Goal: Entertainment & Leisure: Consume media (video, audio)

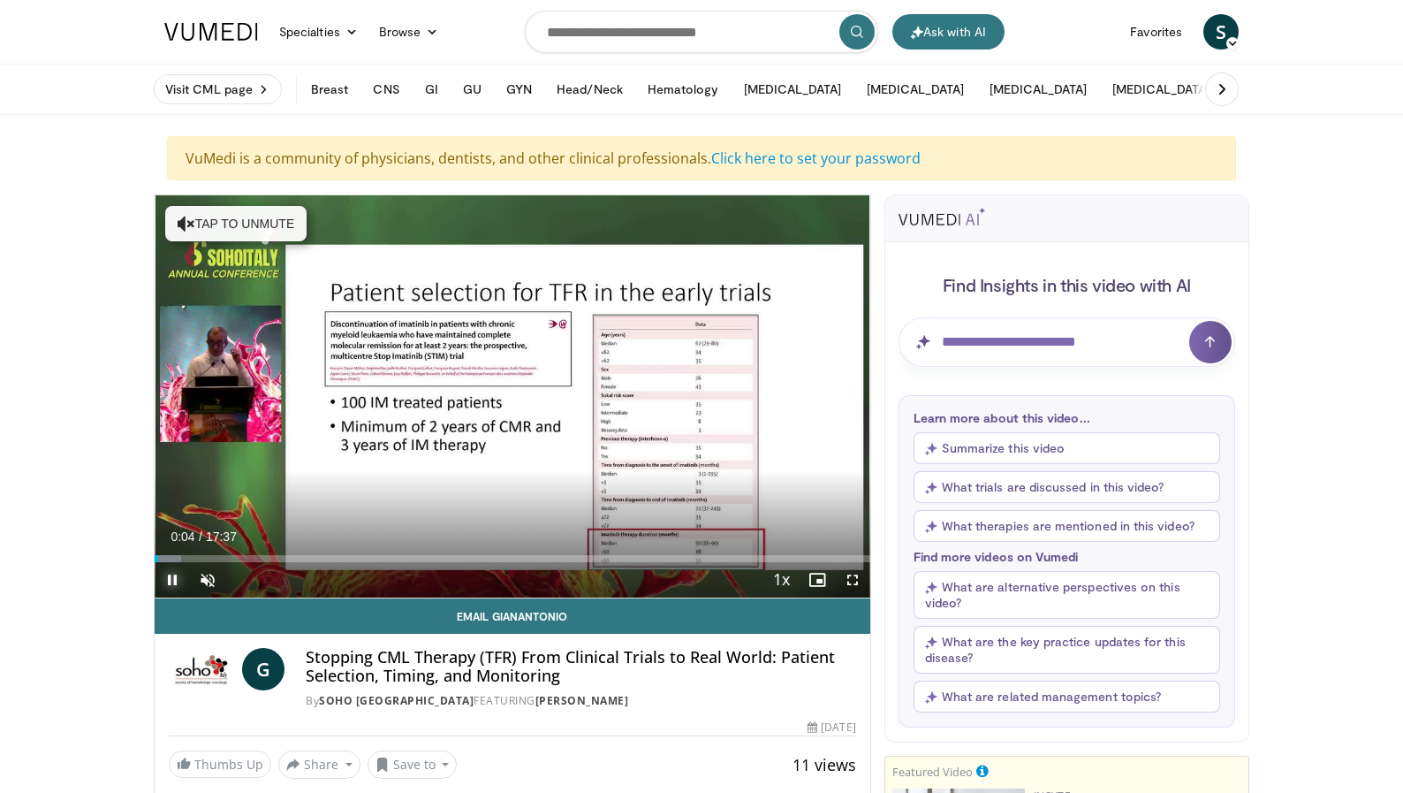
click at [176, 575] on span "Video Player" at bounding box center [172, 579] width 35 height 35
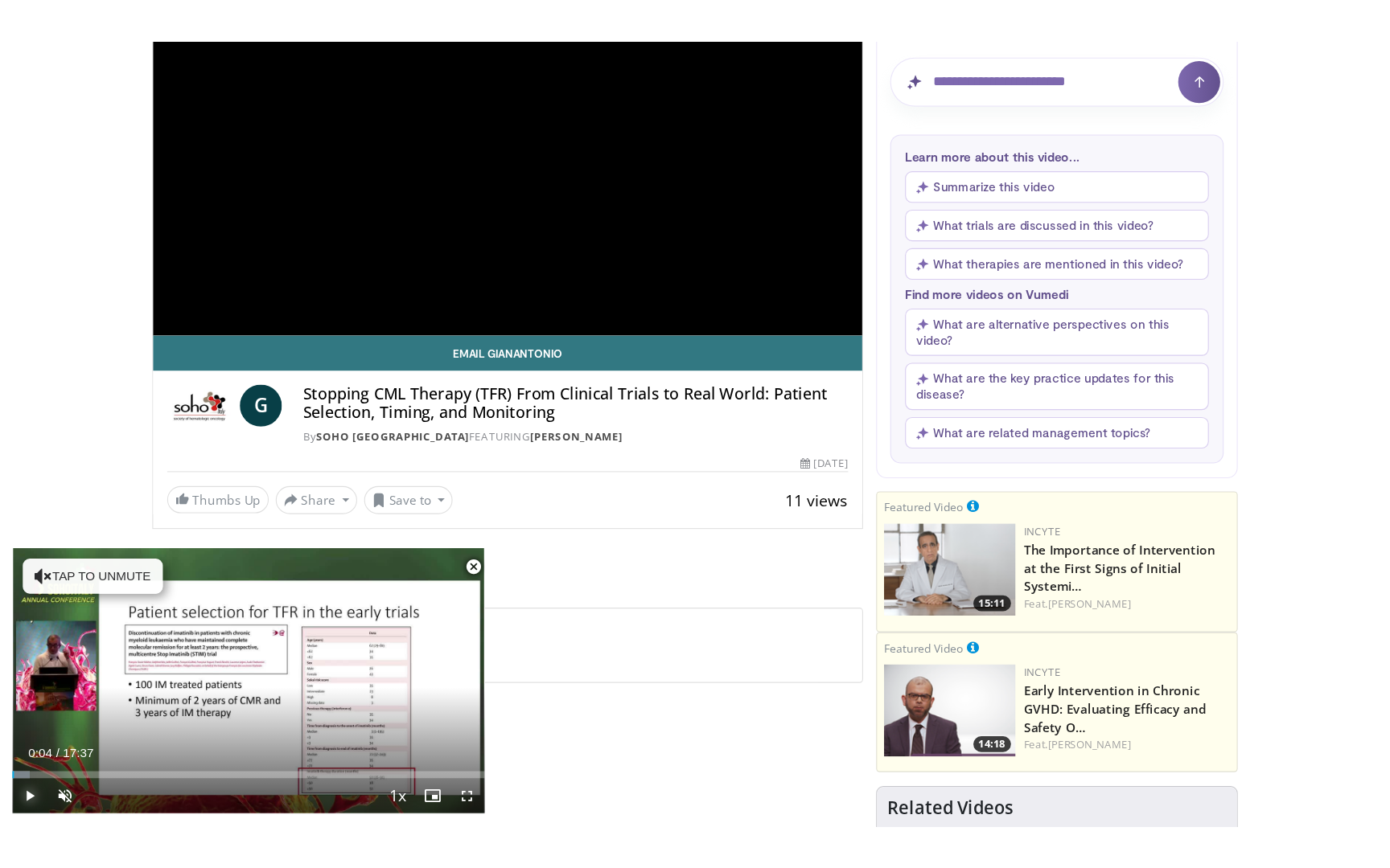
scroll to position [276, 0]
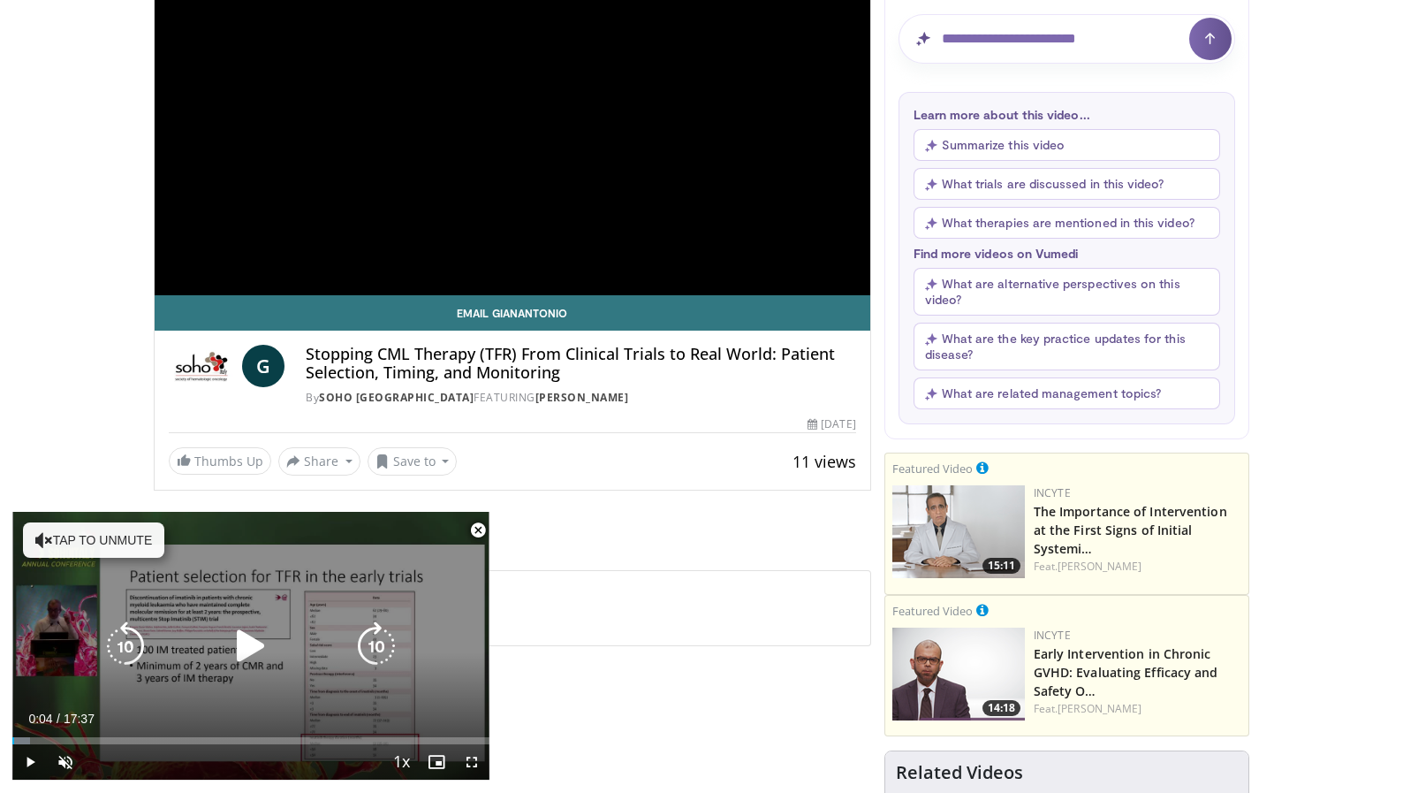
click at [309, 642] on div "Video Player" at bounding box center [251, 645] width 286 height 35
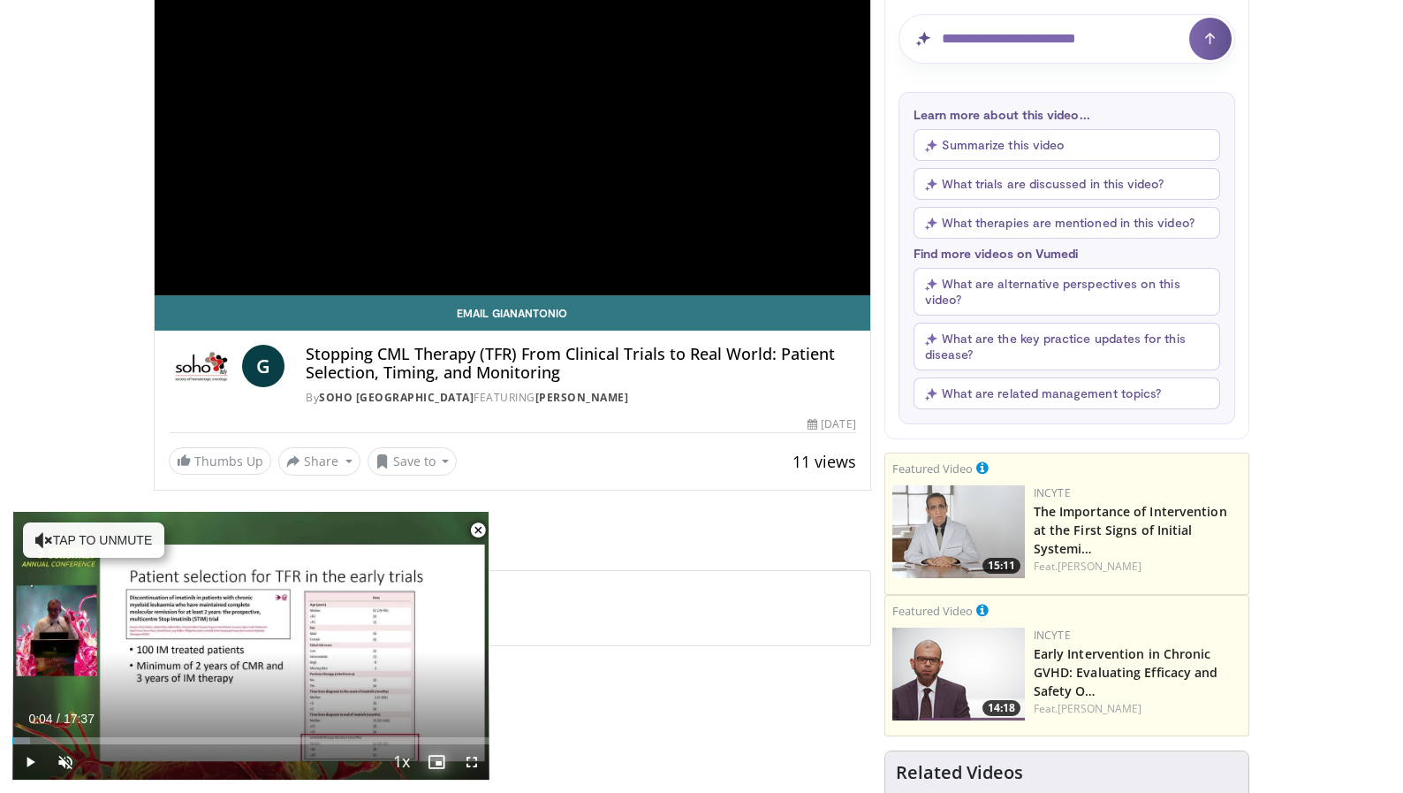
click at [434, 765] on span "Video Player" at bounding box center [436, 761] width 35 height 35
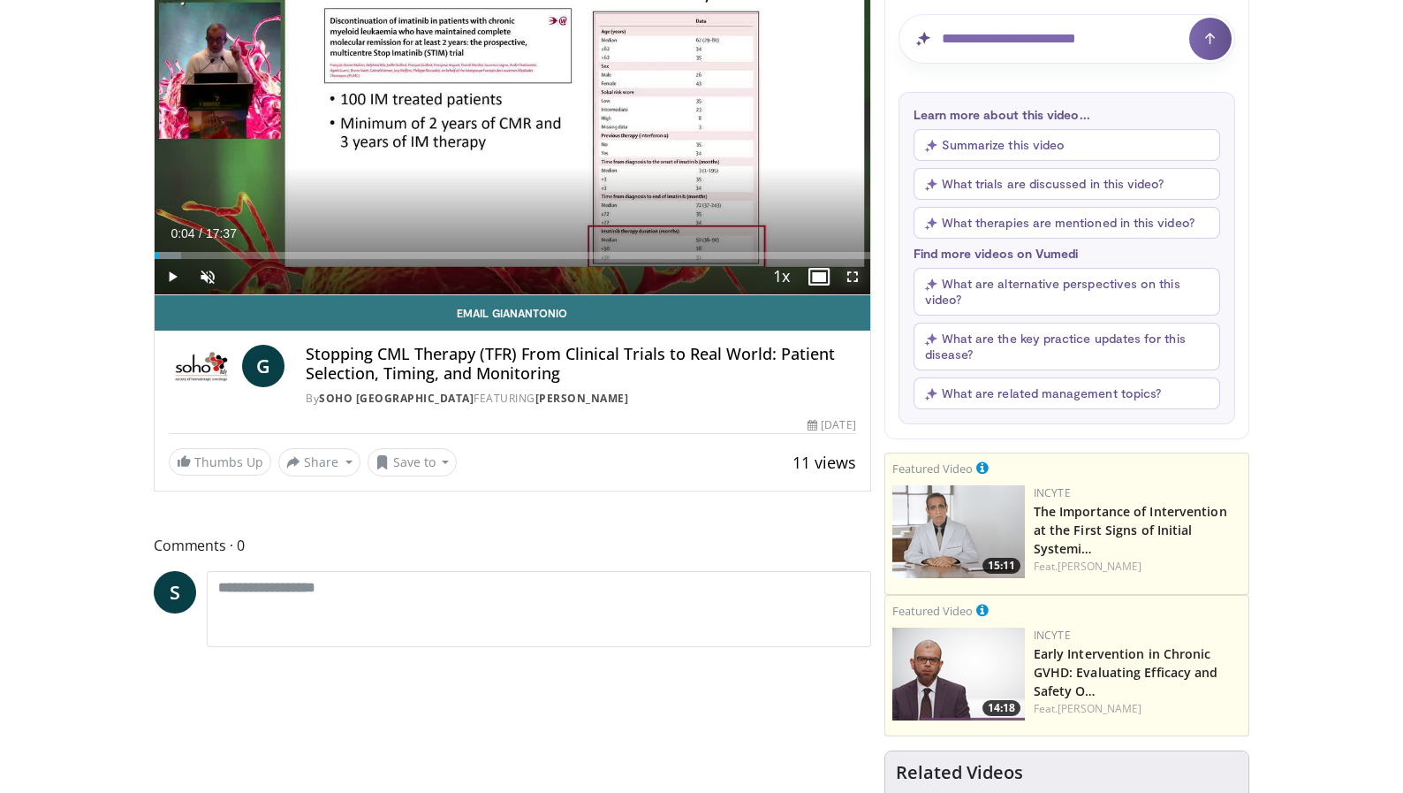
click at [849, 276] on span "Video Player" at bounding box center [852, 276] width 35 height 35
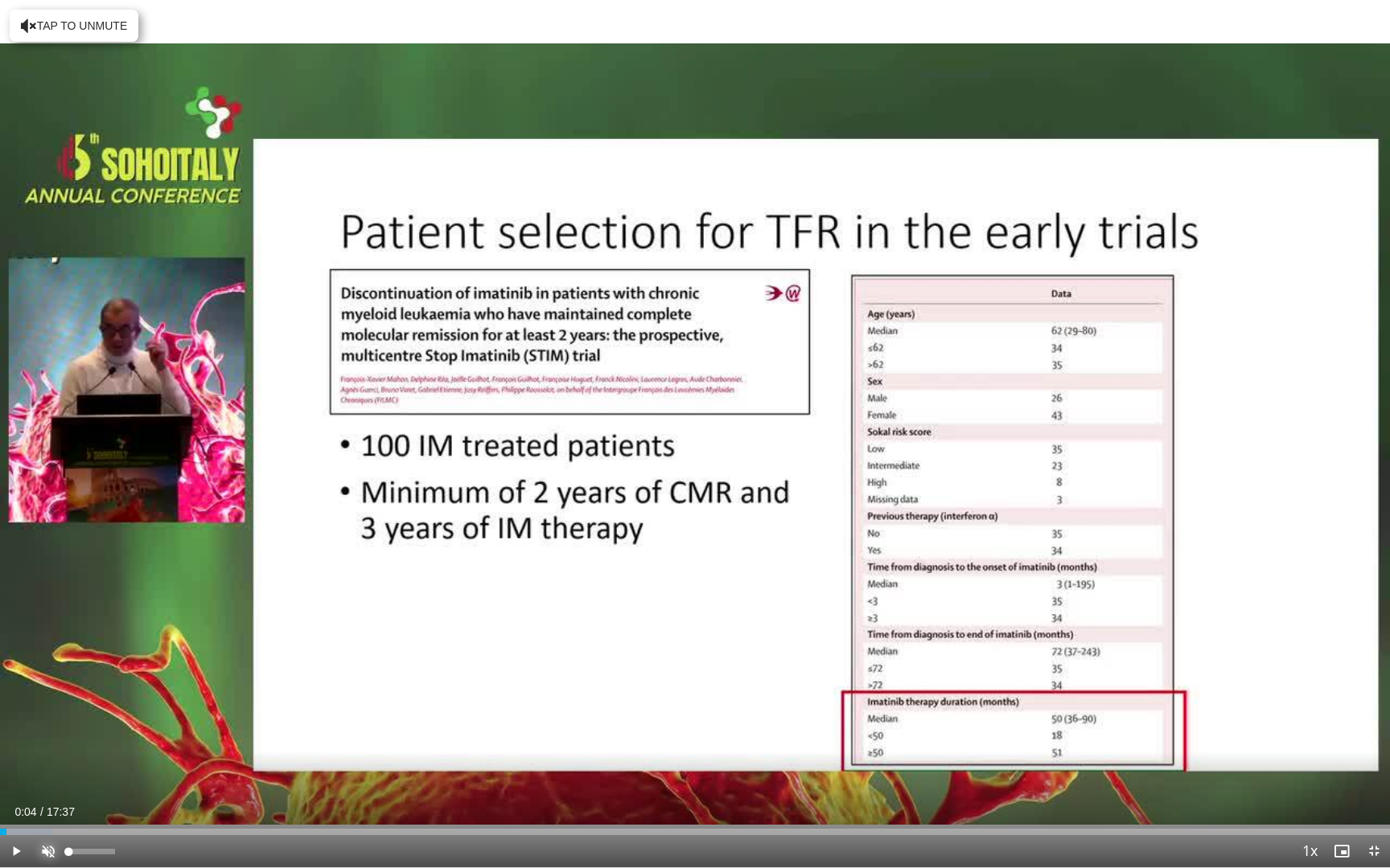
click at [45, 721] on span "Video Player" at bounding box center [47, 851] width 32 height 32
click at [15, 721] on span "Video Player" at bounding box center [15, 851] width 32 height 32
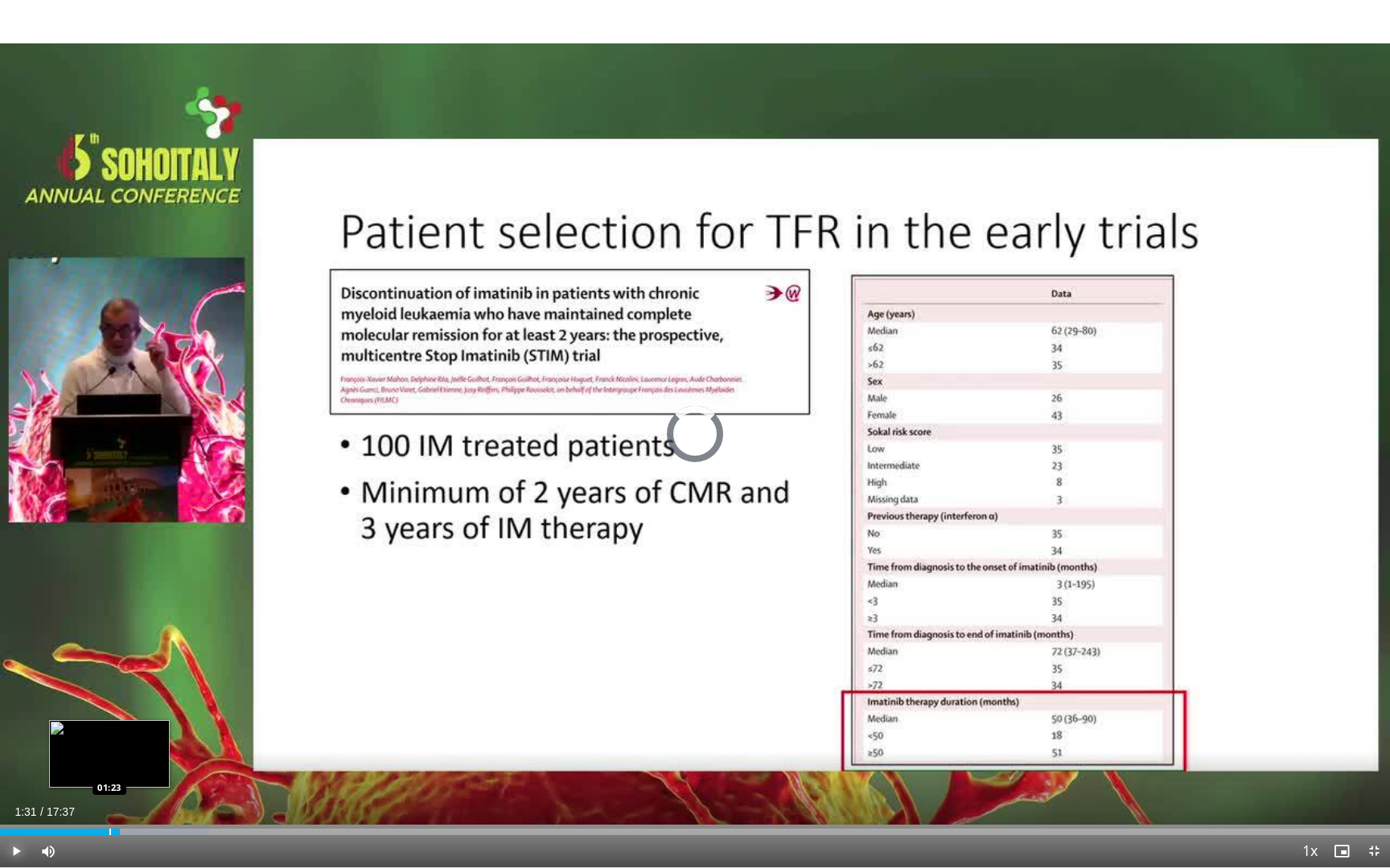
click at [109, 721] on div "Progress Bar" at bounding box center [110, 832] width 2 height 6
click at [19, 721] on span "Video Player" at bounding box center [15, 851] width 32 height 32
click at [101, 721] on div "Progress Bar" at bounding box center [102, 832] width 2 height 6
click at [14, 721] on span "Video Player" at bounding box center [15, 851] width 32 height 32
click at [166, 721] on div "Progress Bar" at bounding box center [167, 832] width 2 height 6
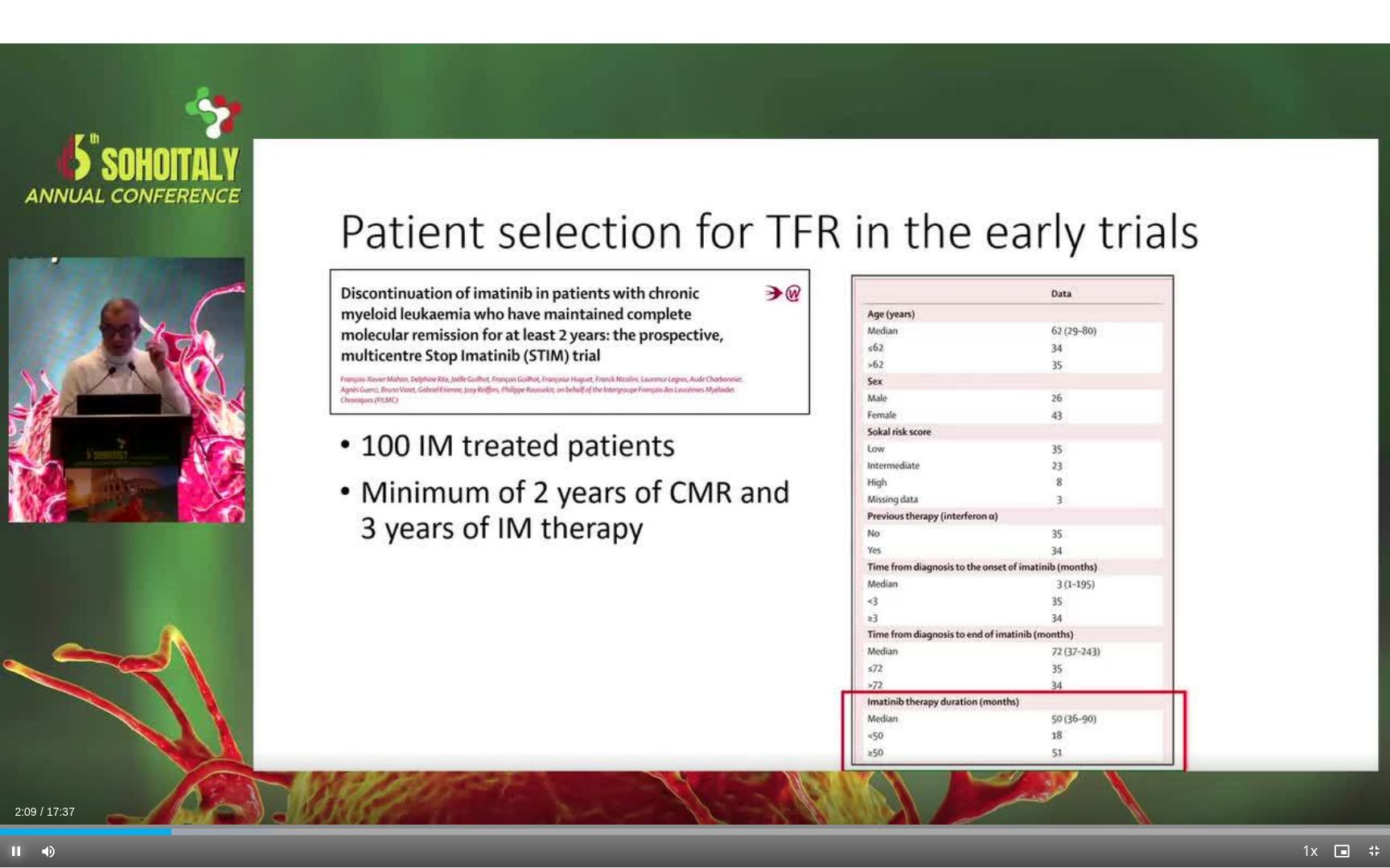
click at [15, 721] on span "Video Player" at bounding box center [15, 851] width 32 height 32
click at [0, 721] on button "Pause" at bounding box center [15, 851] width 32 height 32
click at [0, 721] on button "Play" at bounding box center [15, 851] width 32 height 32
click at [320, 721] on div "Progress Bar" at bounding box center [320, 832] width 2 height 6
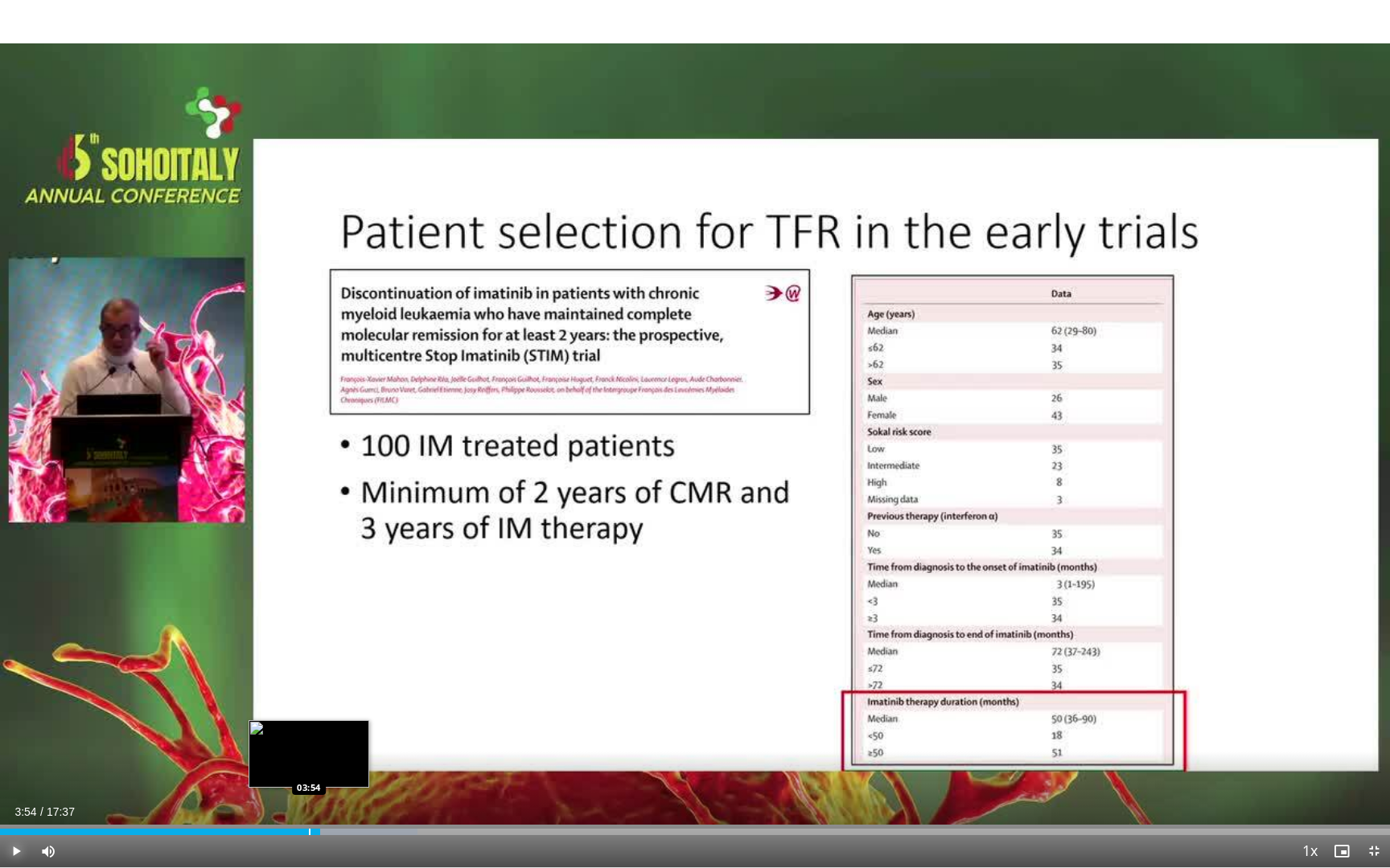
click at [309, 721] on div "Progress Bar" at bounding box center [309, 832] width 2 height 6
click at [297, 721] on video-js "**********" at bounding box center [695, 434] width 1390 height 868
click at [290, 721] on div "Progress Bar" at bounding box center [291, 832] width 2 height 6
click at [279, 721] on div "Progress Bar" at bounding box center [280, 832] width 2 height 6
click at [266, 721] on div "Progress Bar" at bounding box center [267, 832] width 2 height 6
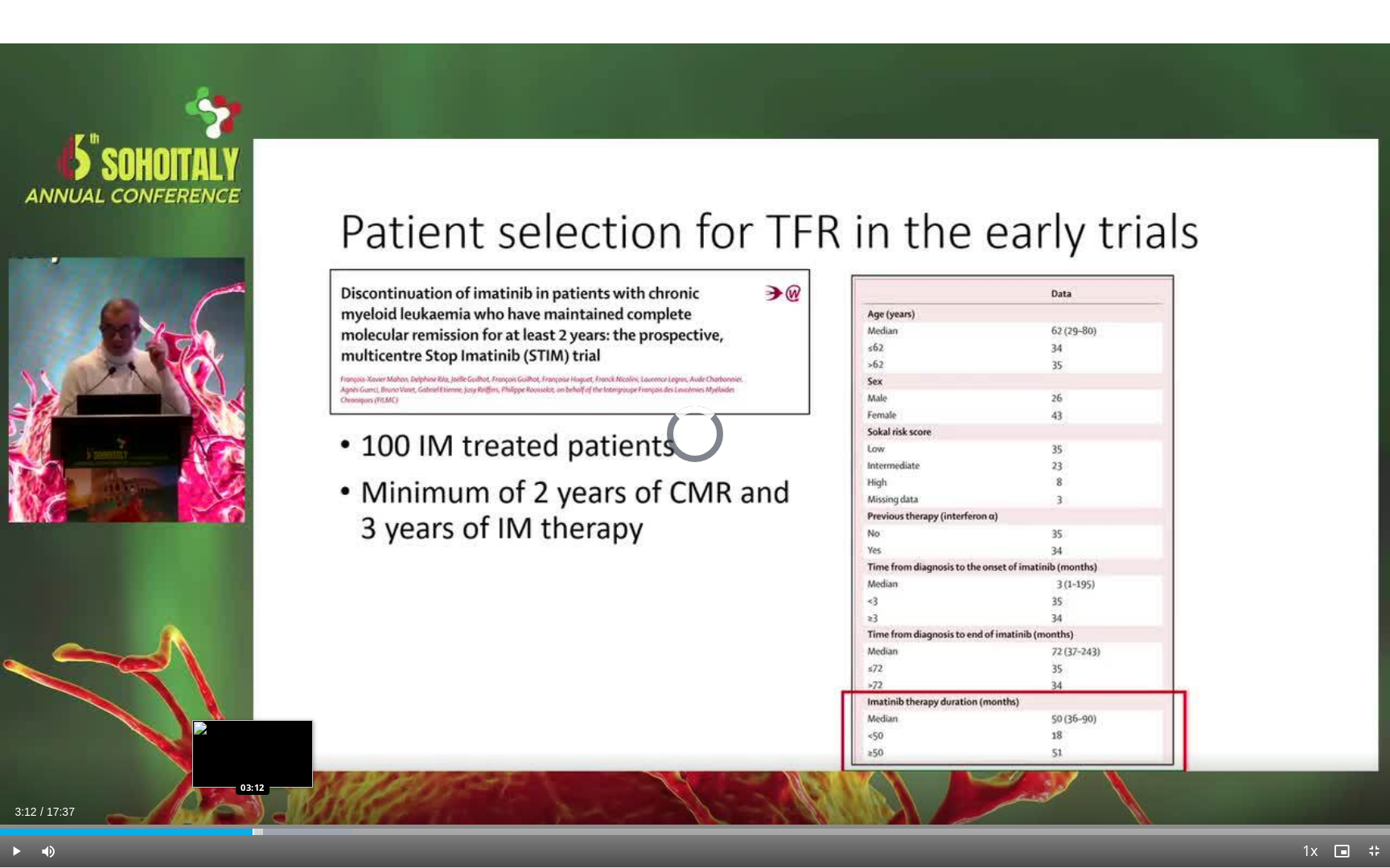
click at [252, 721] on div "Progress Bar" at bounding box center [253, 832] width 2 height 6
click at [258, 721] on div "Progress Bar" at bounding box center [259, 832] width 2 height 6
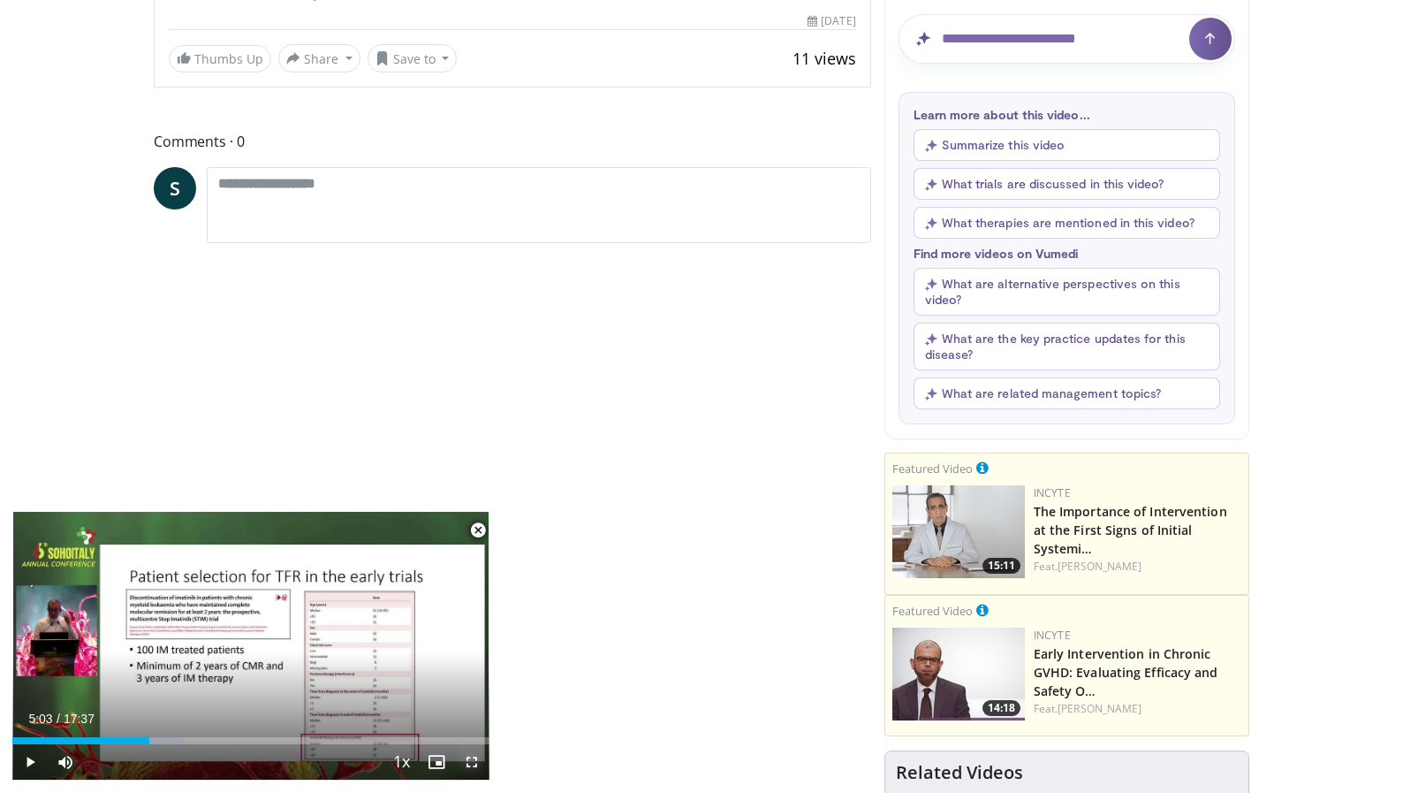
click at [472, 760] on span "Video Player" at bounding box center [471, 761] width 35 height 35
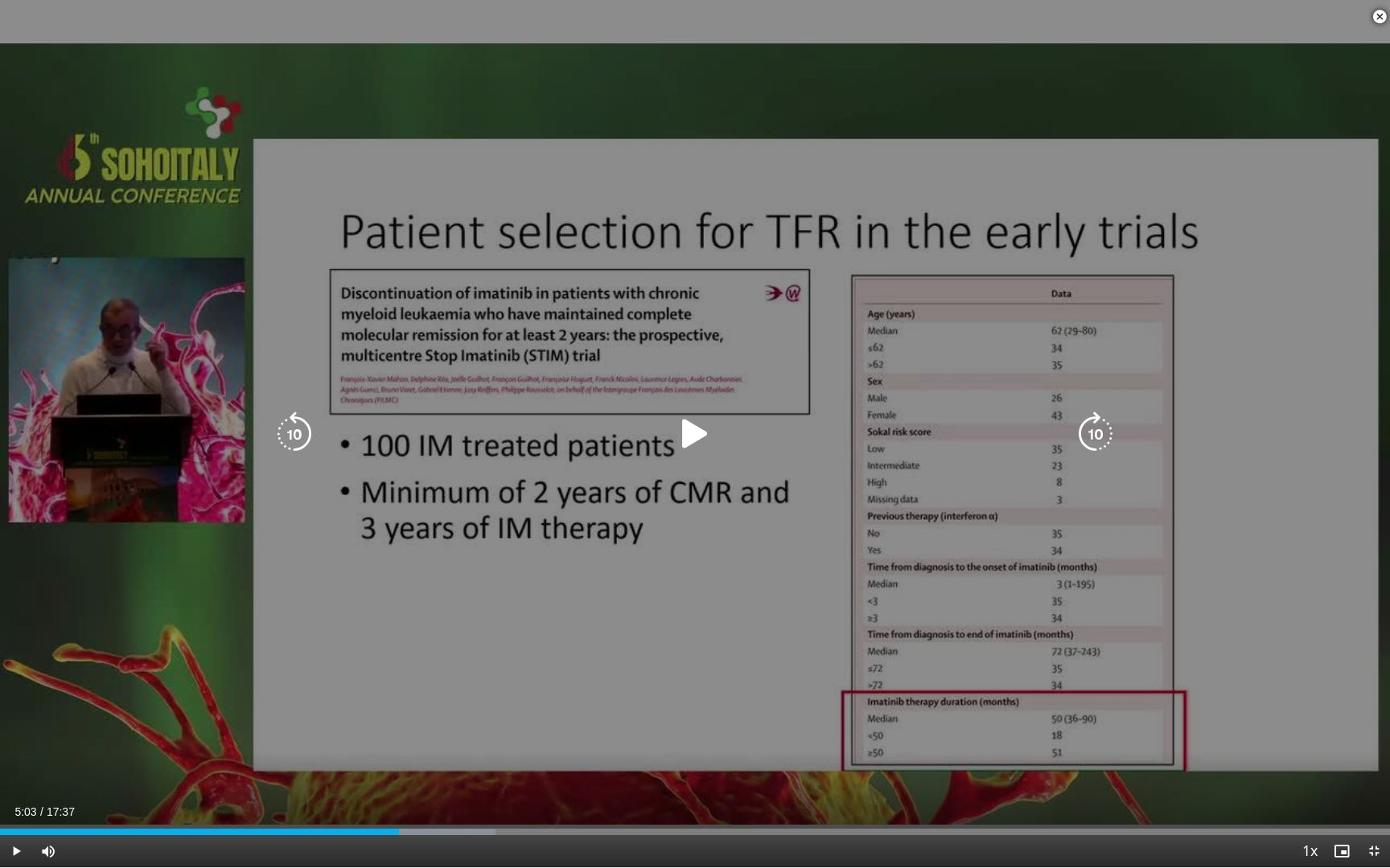
click at [700, 425] on icon "Video Player" at bounding box center [695, 433] width 45 height 45
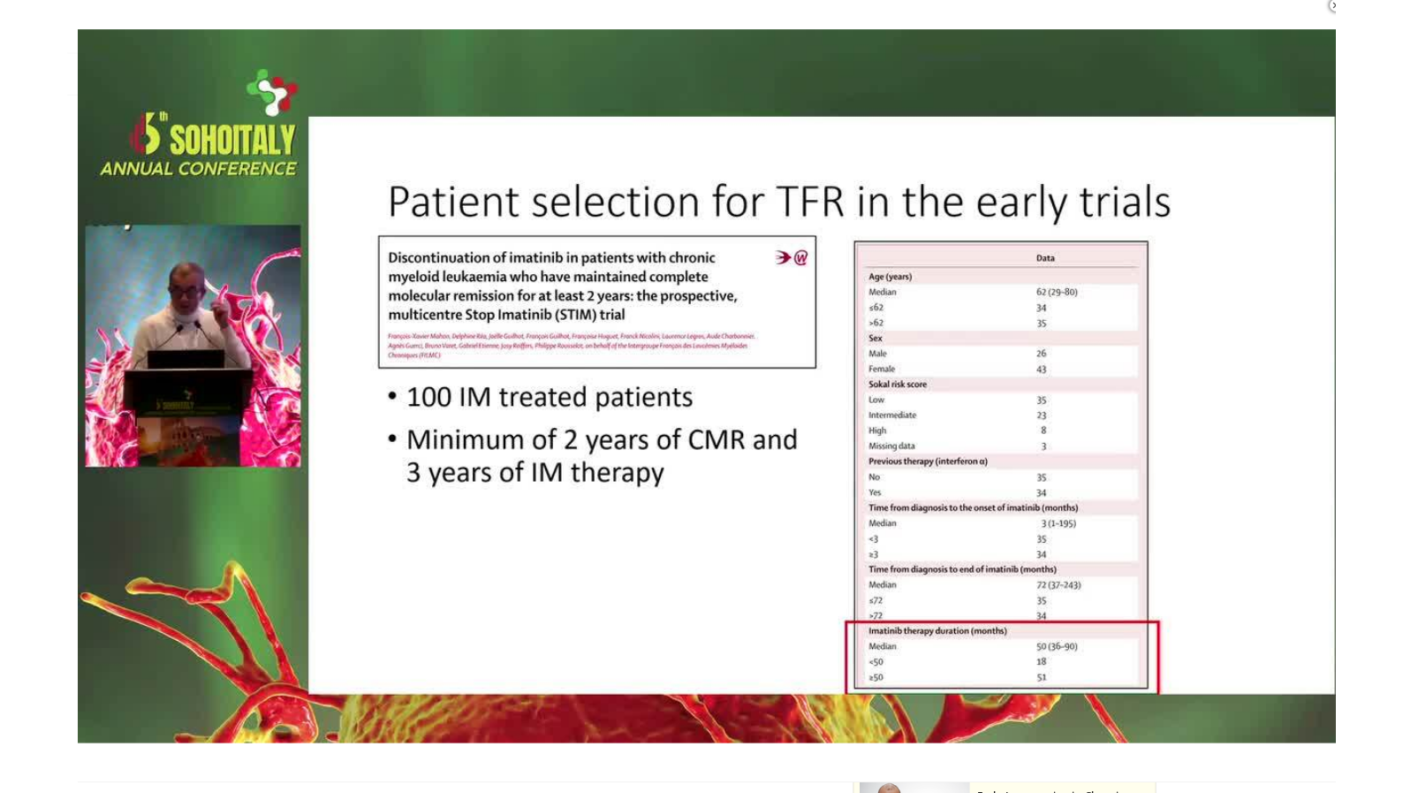
scroll to position [303, 0]
